Goal: Task Accomplishment & Management: Manage account settings

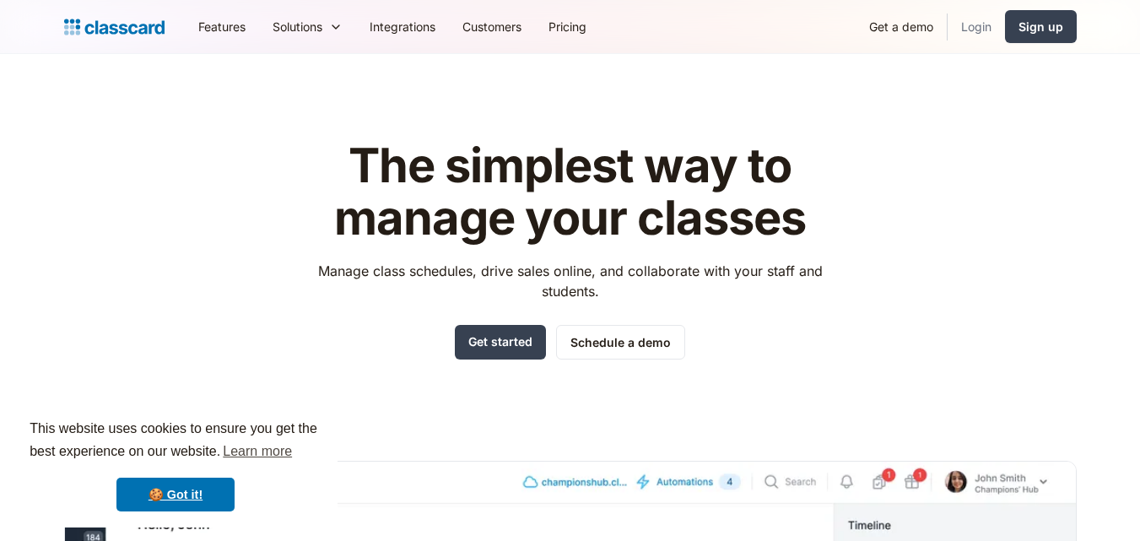
click at [967, 31] on link "Login" at bounding box center [975, 27] width 57 height 38
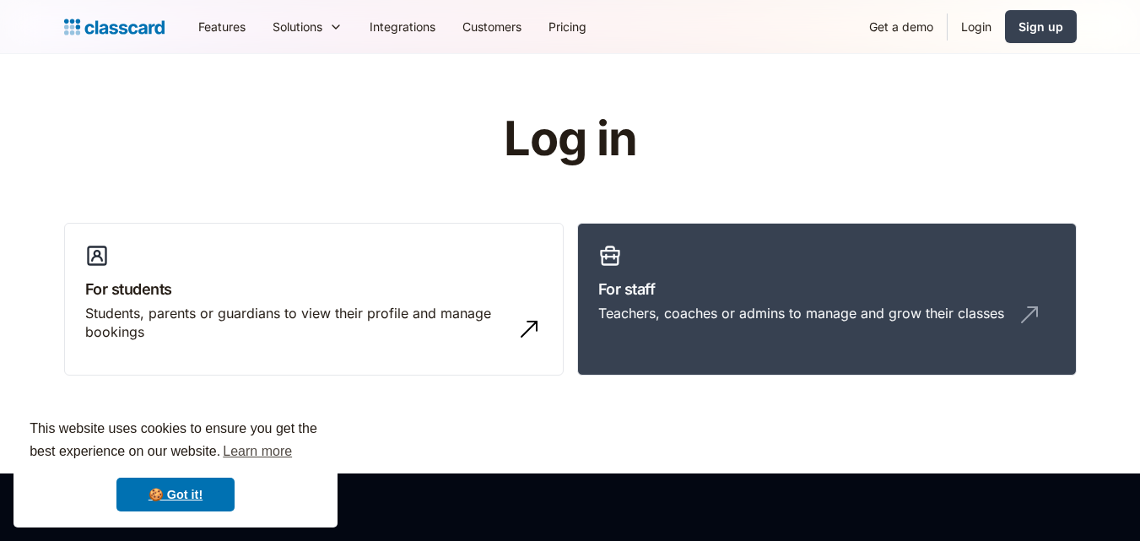
click at [621, 276] on link "For staff Teachers, coaches or admins to manage and grow their classes" at bounding box center [826, 300] width 499 height 154
